Goal: Navigation & Orientation: Find specific page/section

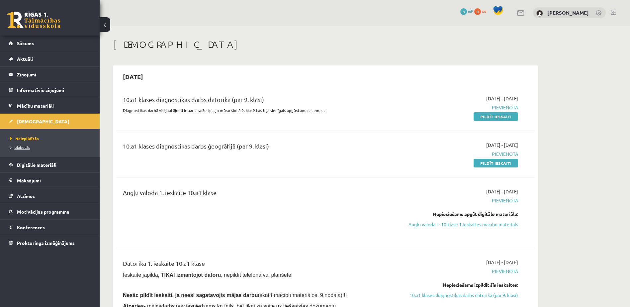
click at [20, 146] on span "Izlabotās" at bounding box center [20, 146] width 20 height 5
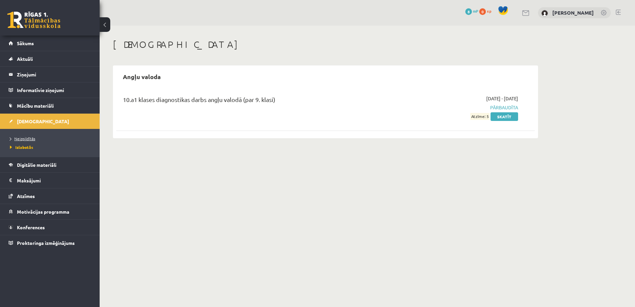
click at [24, 141] on link "Neizpildītās" at bounding box center [51, 139] width 83 height 6
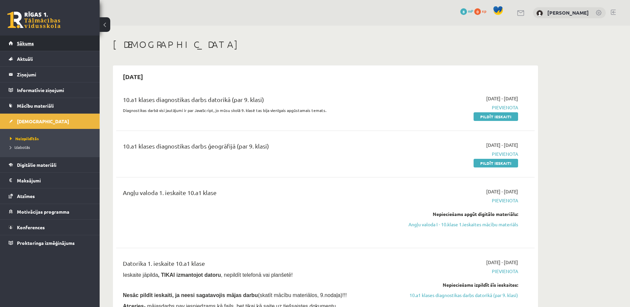
click at [22, 40] on link "Sākums" at bounding box center [50, 43] width 83 height 15
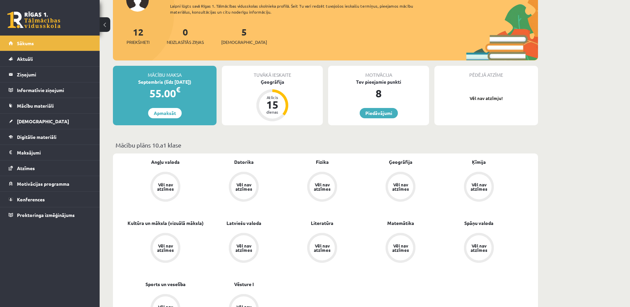
scroll to position [59, 0]
